Goal: Task Accomplishment & Management: Manage account settings

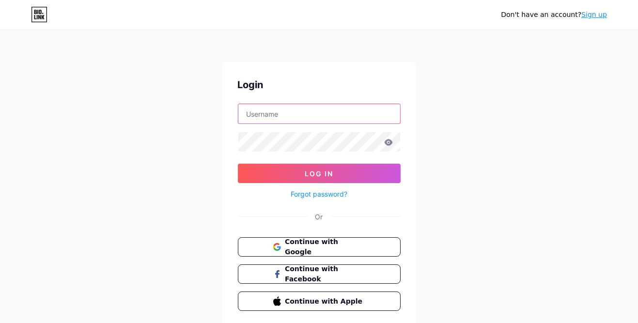
click at [308, 116] on input "text" at bounding box center [319, 113] width 162 height 19
click at [319, 115] on input "aishah.isa1812" at bounding box center [319, 113] width 162 height 19
click at [317, 114] on input "aishah.isa1812" at bounding box center [319, 113] width 162 height 19
click at [318, 116] on input "aishah.isa1812" at bounding box center [319, 113] width 162 height 19
click at [326, 115] on input "aishah.isa1812" at bounding box center [319, 113] width 162 height 19
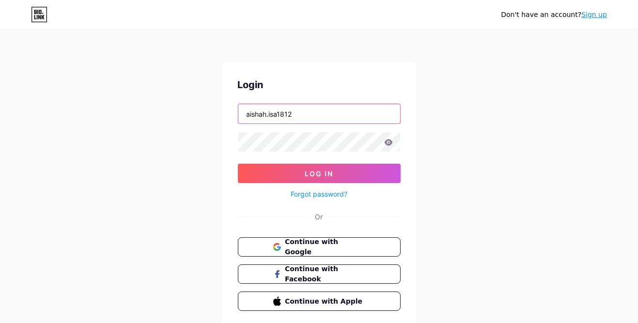
type input "aishah.isa1812"
click at [343, 115] on input "aishah.isa1812" at bounding box center [319, 113] width 162 height 19
type input "aishah.isa1812"
click at [339, 246] on span "Continue with Google" at bounding box center [325, 247] width 81 height 21
click at [299, 121] on input "text" at bounding box center [319, 113] width 162 height 19
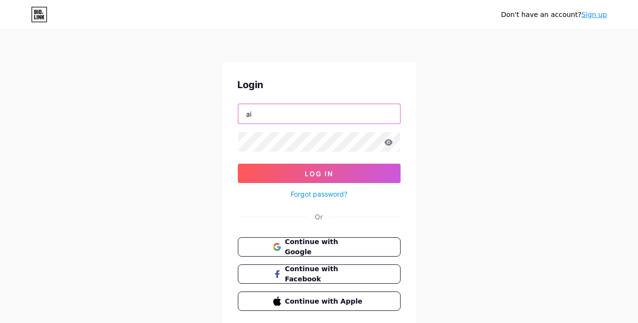
type input "ais"
click at [305, 115] on input "ais" at bounding box center [319, 113] width 162 height 19
click at [475, 162] on div "Don't have an account? Sign up Login aishah.isa1812 Log In Forgot password? Or …" at bounding box center [319, 179] width 638 height 358
click at [498, 204] on div "Don't have an account? Sign up Login aishah.isa1812 Log In Forgot password? Or …" at bounding box center [319, 179] width 638 height 358
click at [318, 115] on input "aishah.isa1812" at bounding box center [319, 113] width 162 height 19
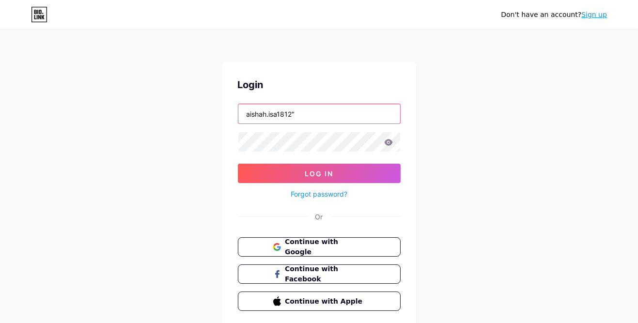
click at [329, 121] on input "aishah.isa1812"" at bounding box center [319, 113] width 162 height 19
type input "aishah.isa1812"
click at [321, 117] on input "aishah.isa1812" at bounding box center [319, 113] width 162 height 19
click at [316, 123] on input "aishah.isa1812" at bounding box center [319, 113] width 162 height 19
click at [324, 121] on input "aishah.isa1812" at bounding box center [319, 113] width 162 height 19
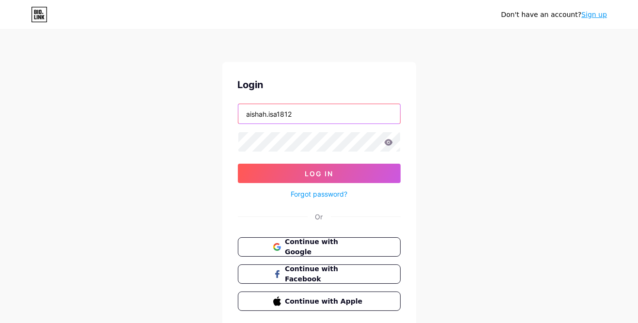
click at [317, 116] on input "aishah.isa1812" at bounding box center [319, 113] width 162 height 19
click at [342, 117] on input "text" at bounding box center [319, 113] width 162 height 19
click at [299, 113] on input "text" at bounding box center [319, 113] width 162 height 19
click at [344, 116] on input "text" at bounding box center [319, 113] width 162 height 19
click at [346, 117] on input "text" at bounding box center [319, 113] width 162 height 19
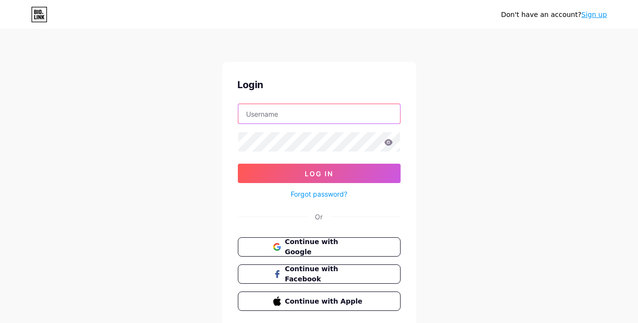
click at [346, 117] on input "text" at bounding box center [319, 113] width 162 height 19
click at [373, 117] on input "aishah.isa1812" at bounding box center [319, 113] width 162 height 19
click at [324, 115] on input "aishah.isa1812" at bounding box center [319, 113] width 162 height 19
type input "[EMAIL_ADDRESS][DOMAIN_NAME]"
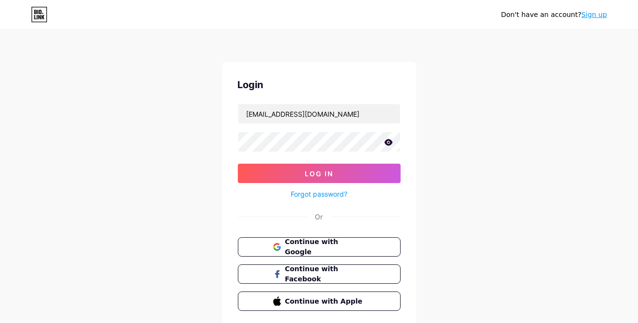
click at [391, 142] on icon at bounding box center [388, 142] width 8 height 6
click at [386, 142] on icon at bounding box center [388, 143] width 8 height 7
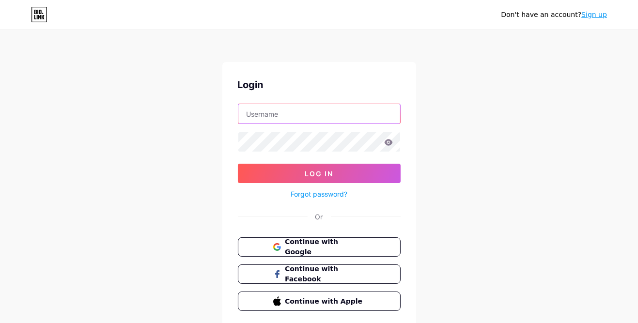
click at [328, 116] on input "text" at bounding box center [319, 113] width 162 height 19
type input "[EMAIL_ADDRESS][DOMAIN_NAME]"
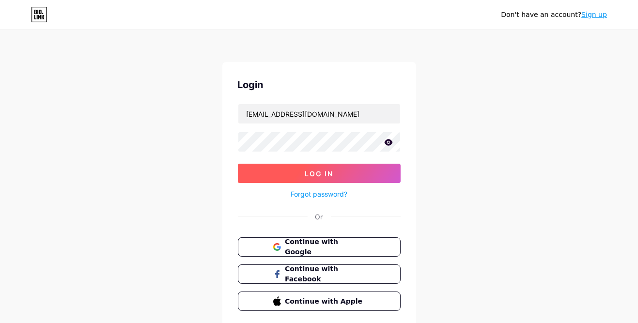
click at [380, 177] on button "Log In" at bounding box center [319, 173] width 163 height 19
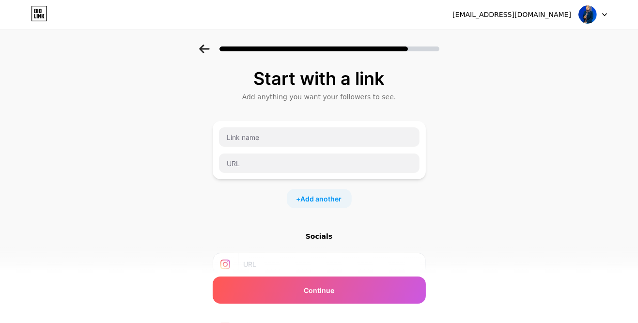
click at [354, 262] on input "text" at bounding box center [331, 265] width 176 height 22
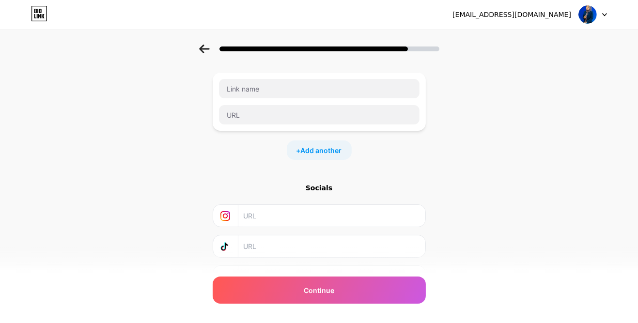
scroll to position [48, 0]
click at [295, 249] on input "text" at bounding box center [331, 247] width 176 height 22
type input "scha.isa"
click at [286, 214] on input "text" at bounding box center [331, 216] width 176 height 22
click at [287, 219] on input "text" at bounding box center [331, 216] width 176 height 22
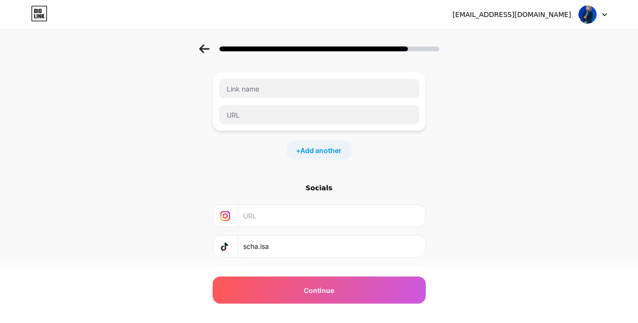
click at [273, 218] on input "text" at bounding box center [331, 216] width 176 height 22
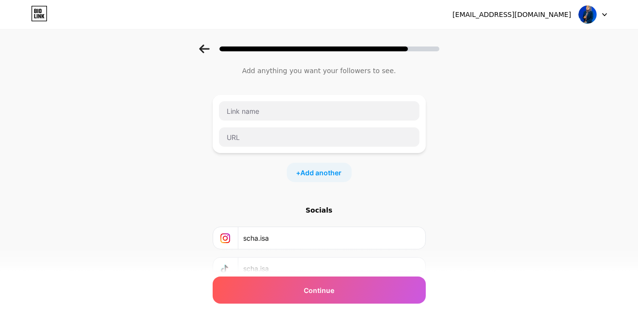
type input "scha.isa"
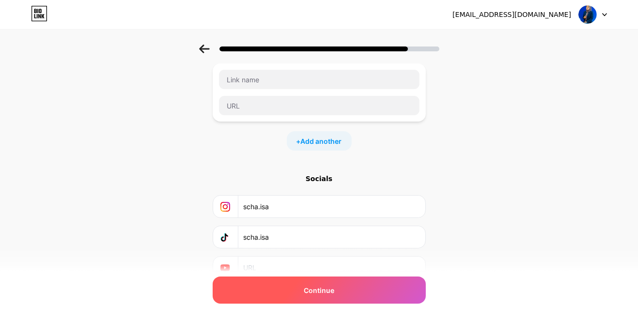
click at [381, 304] on div "Continue" at bounding box center [319, 290] width 213 height 27
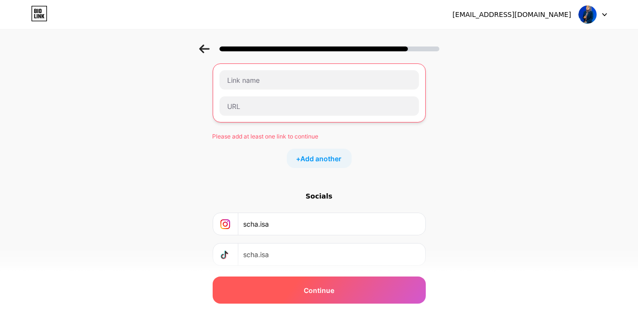
scroll to position [64, 0]
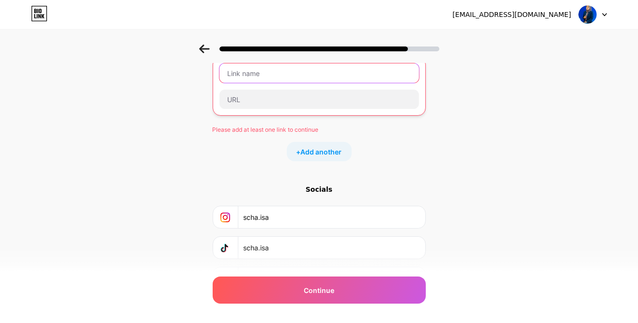
click at [328, 76] on input "text" at bounding box center [320, 73] width 200 height 19
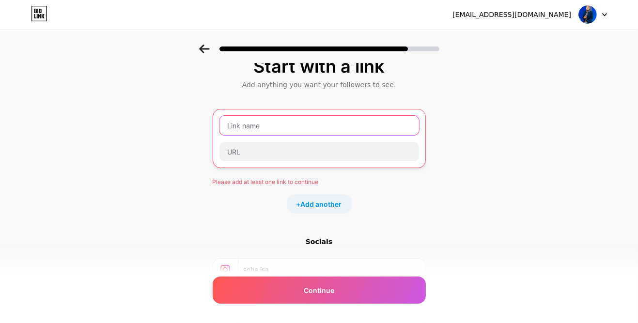
scroll to position [0, 0]
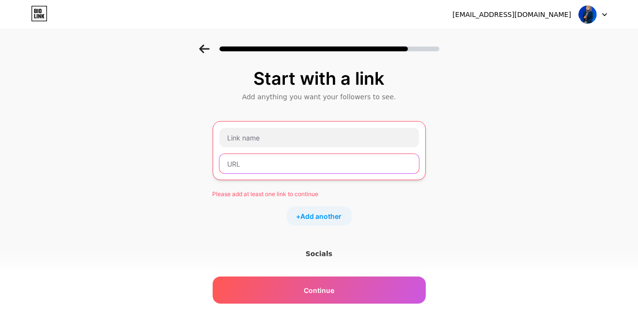
click at [255, 167] on input "text" at bounding box center [320, 163] width 200 height 19
paste input "https://drive.google.com/file/d/1z3jiHrNLm3-9CVtNvtPEndgz-DyhlI5a/view?usp=shar…"
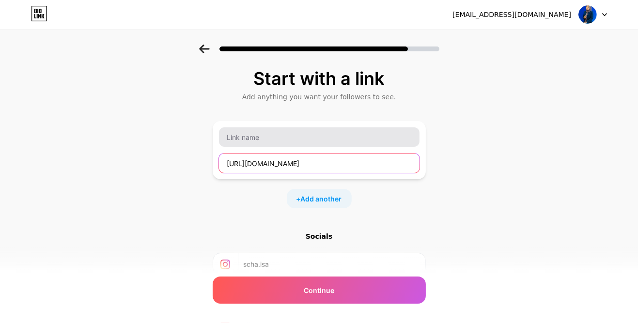
type input "https://drive.google.com/file/d/1z3jiHrNLm3-9CVtNvtPEndgz-DyhlI5a/view?usp=shar…"
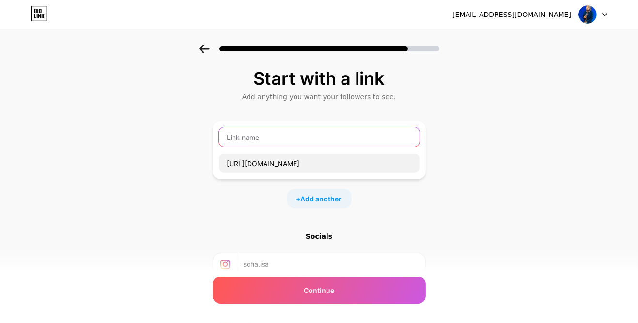
click at [279, 141] on input "text" at bounding box center [319, 136] width 201 height 19
type input "Buku Aktiviti Montessori Anak"
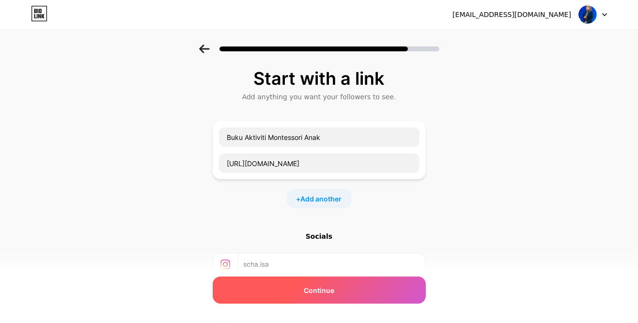
click at [367, 304] on div "Continue" at bounding box center [319, 290] width 213 height 27
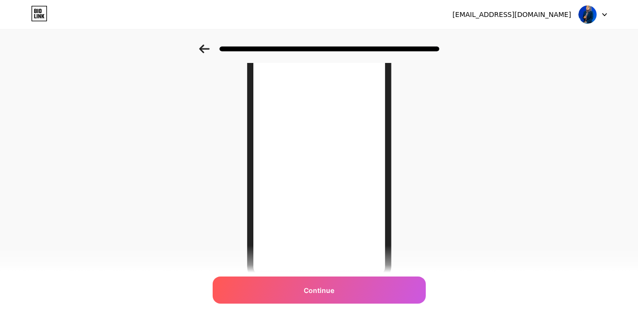
scroll to position [123, 0]
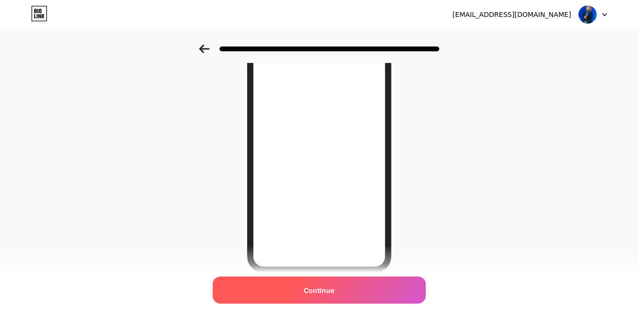
click at [333, 296] on span "Continue" at bounding box center [319, 291] width 31 height 10
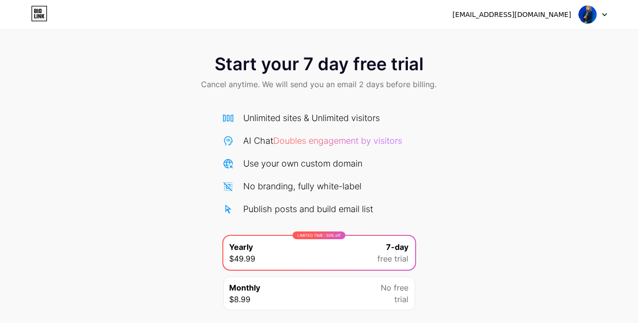
click at [605, 19] on div at bounding box center [593, 14] width 28 height 17
click at [556, 149] on div "Start your 7 day free trial Cancel anytime. We will send you an email 2 days be…" at bounding box center [319, 198] width 638 height 307
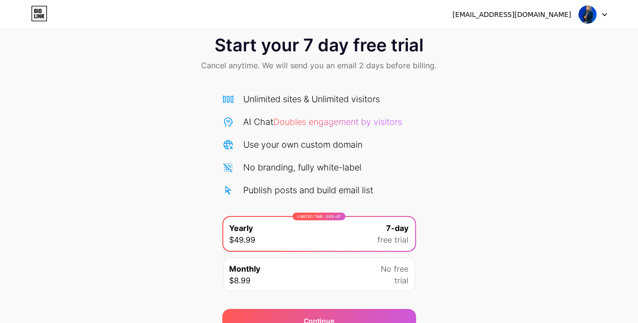
scroll to position [25, 0]
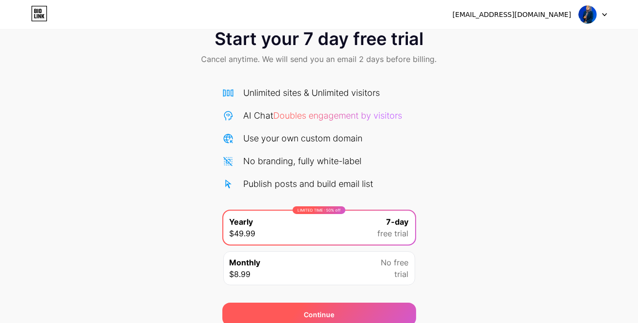
click at [379, 318] on div "Continue" at bounding box center [319, 314] width 194 height 23
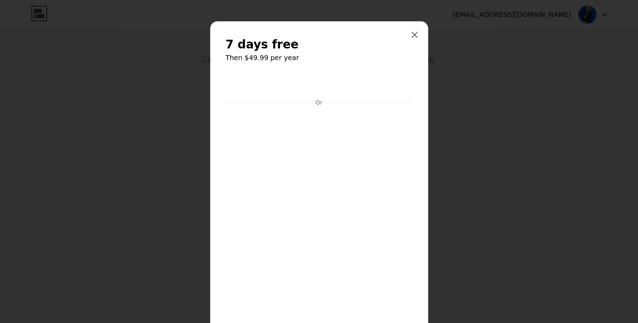
click at [431, 48] on div at bounding box center [319, 161] width 638 height 323
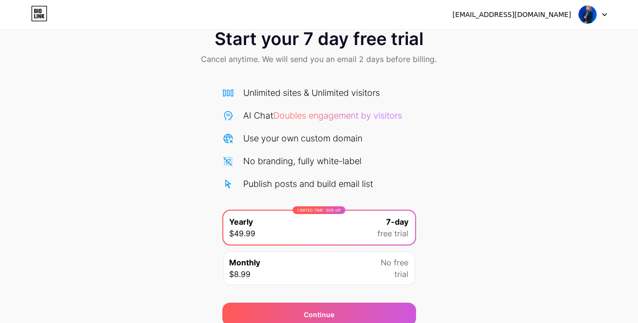
scroll to position [0, 0]
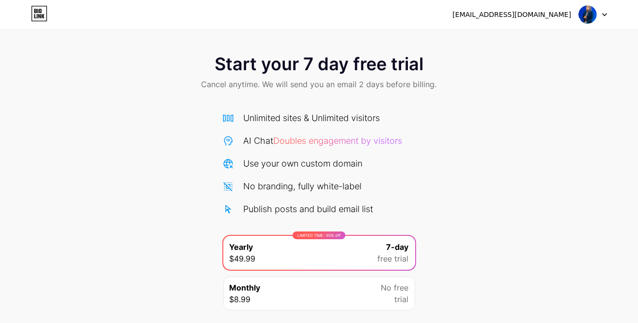
click at [43, 16] on icon at bounding box center [43, 16] width 3 height 4
click at [605, 20] on div at bounding box center [593, 14] width 28 height 17
click at [552, 41] on li "Logout" at bounding box center [547, 40] width 120 height 26
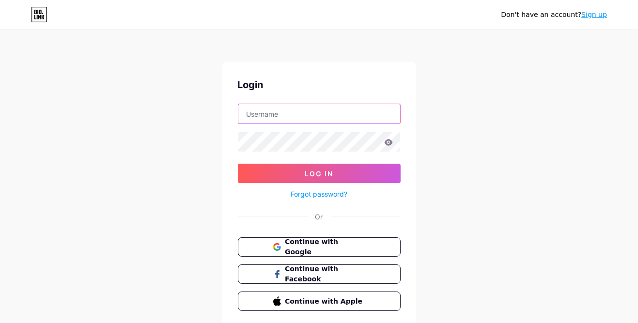
click at [311, 115] on input "text" at bounding box center [319, 113] width 162 height 19
type input "[EMAIL_ADDRESS][DOMAIN_NAME]"
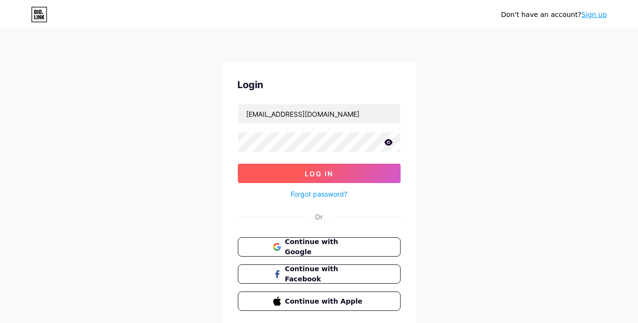
click at [367, 179] on button "Log In" at bounding box center [319, 173] width 163 height 19
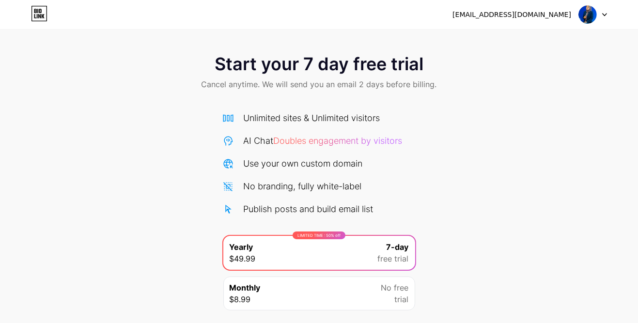
click at [584, 127] on div "Start your 7 day free trial Cancel anytime. We will send you an email 2 days be…" at bounding box center [319, 198] width 638 height 307
click at [591, 101] on div "Start your 7 day free trial Cancel anytime. We will send you an email 2 days be…" at bounding box center [319, 73] width 638 height 57
click at [590, 78] on div "Start your 7 day free trial Cancel anytime. We will send you an email 2 days be…" at bounding box center [319, 73] width 638 height 57
click at [594, 64] on div "Start your 7 day free trial Cancel anytime. We will send you an email 2 days be…" at bounding box center [319, 73] width 638 height 57
click at [601, 56] on div "Start your 7 day free trial Cancel anytime. We will send you an email 2 days be…" at bounding box center [319, 73] width 638 height 57
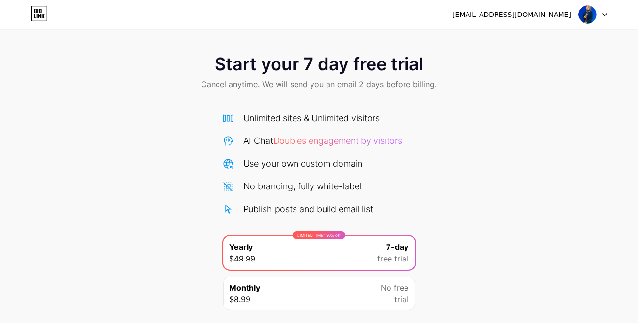
click at [604, 14] on icon at bounding box center [605, 14] width 5 height 3
click at [540, 50] on li "Logout" at bounding box center [547, 40] width 120 height 26
click at [519, 51] on li "Logout" at bounding box center [547, 40] width 120 height 26
